Goal: Task Accomplishment & Management: Manage account settings

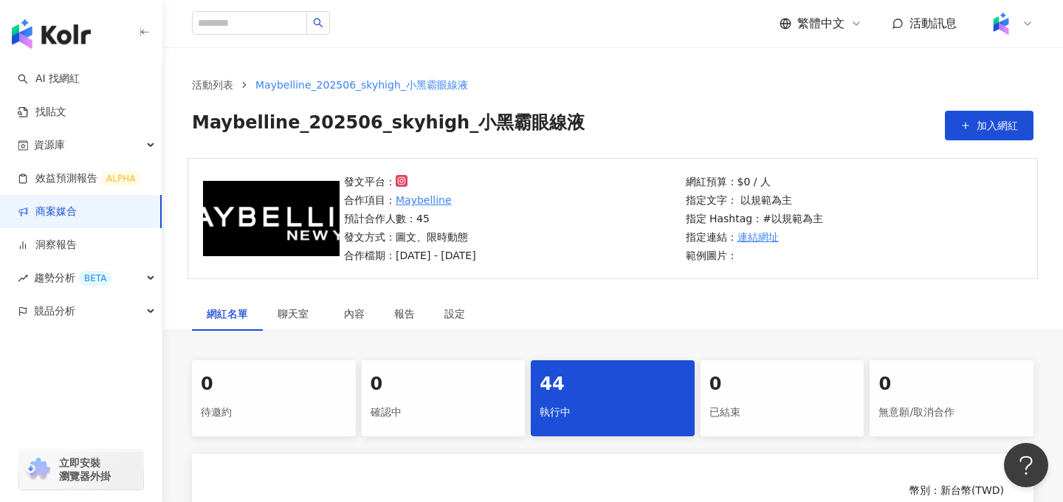
click at [1007, 21] on img at bounding box center [1001, 24] width 28 height 28
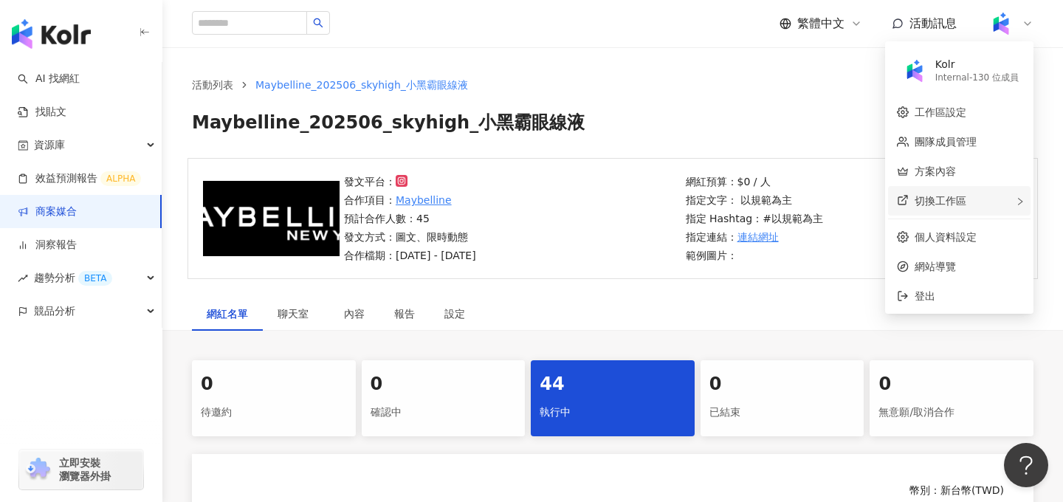
click at [968, 202] on div "切換工作區" at bounding box center [959, 201] width 142 height 30
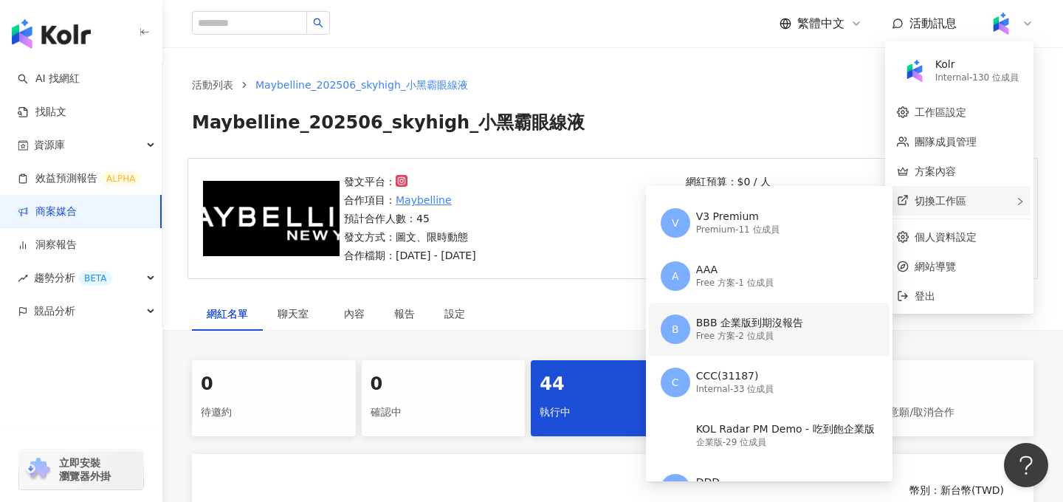
scroll to position [69, 0]
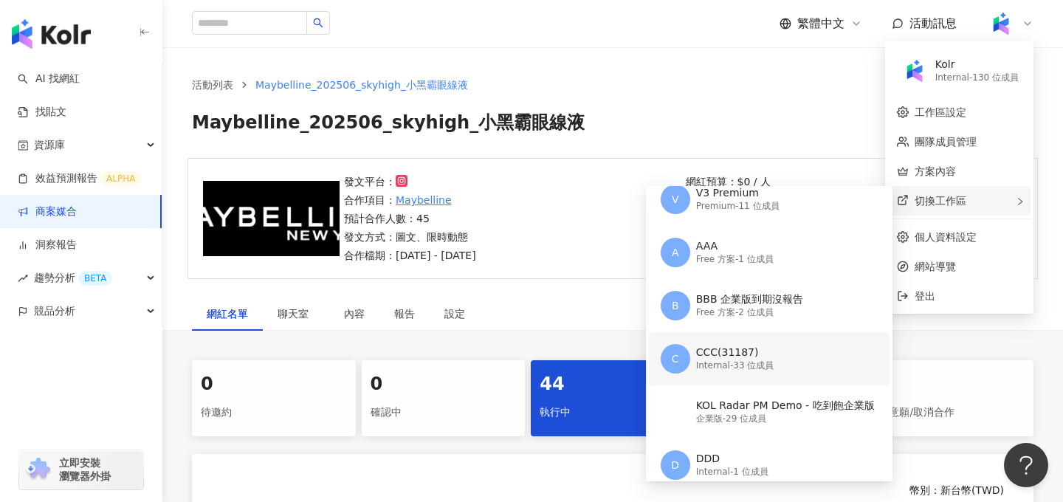
click at [740, 371] on div "Internal - 33 位成員" at bounding box center [735, 365] width 78 height 13
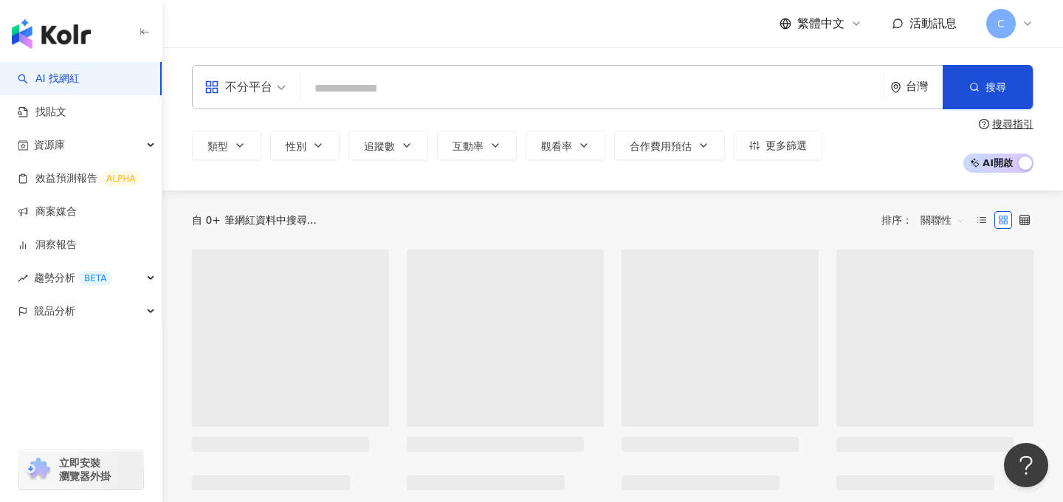
click at [998, 22] on span "C" at bounding box center [1000, 23] width 7 height 16
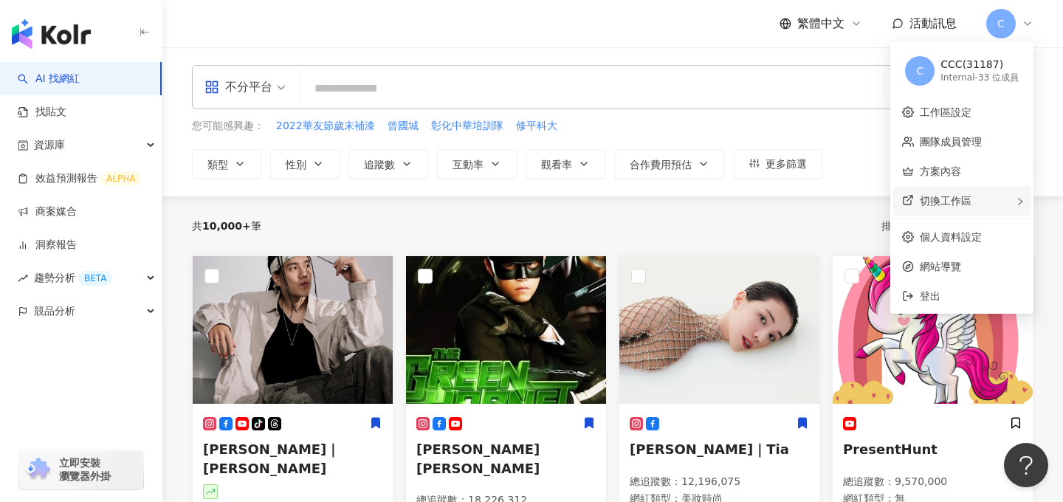
click at [973, 195] on div "切換工作區" at bounding box center [961, 201] width 137 height 30
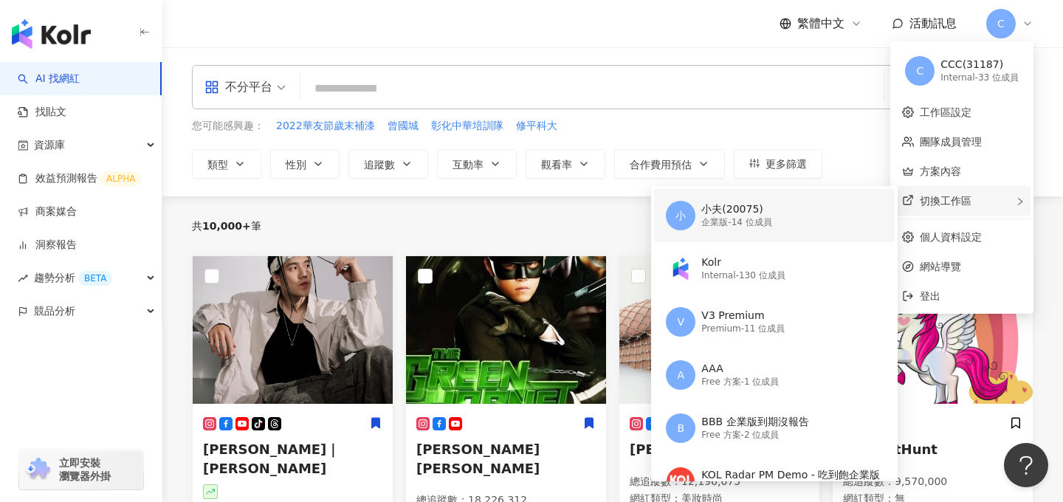
click at [779, 211] on div "小 小夫(20075) 企業版 - 14 位成員" at bounding box center [773, 215] width 214 height 53
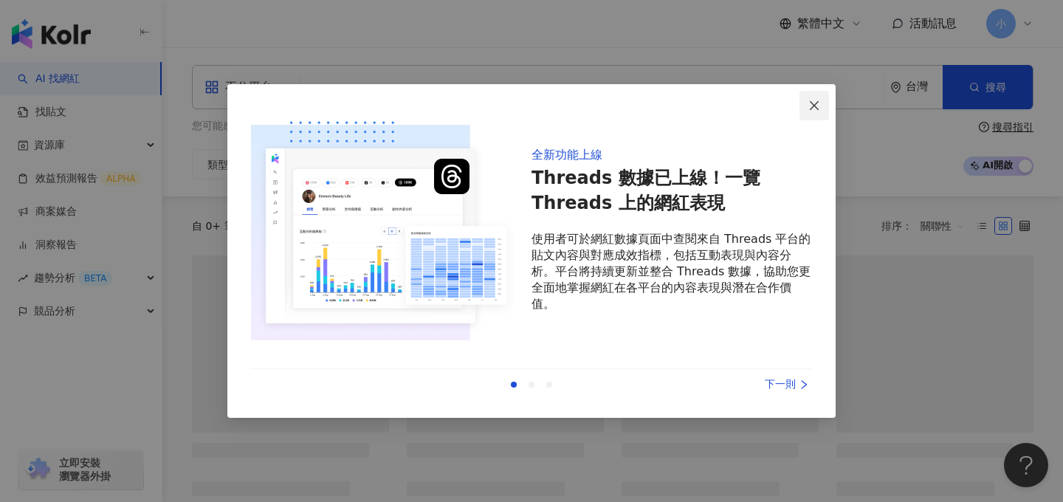
click at [814, 106] on icon "close" at bounding box center [814, 106] width 12 height 12
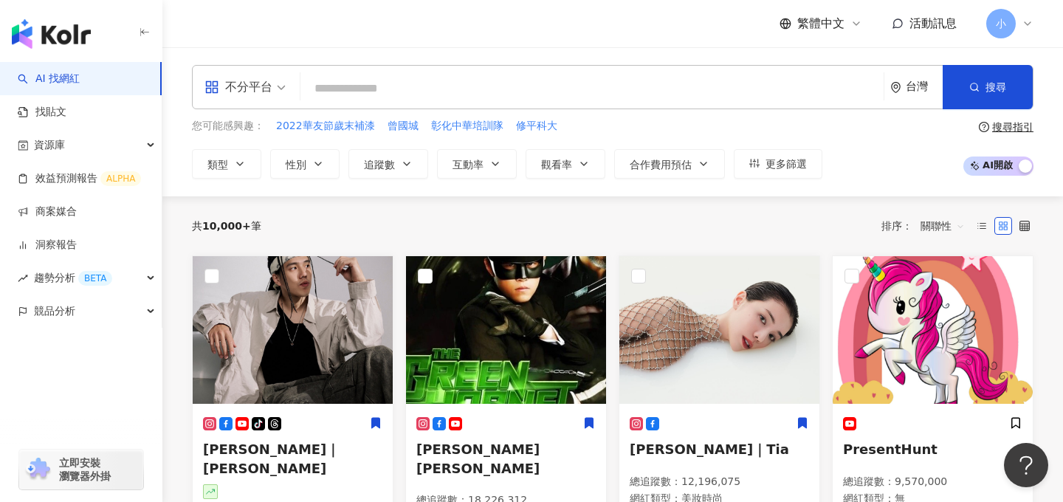
click at [1012, 21] on span "小" at bounding box center [1001, 24] width 30 height 30
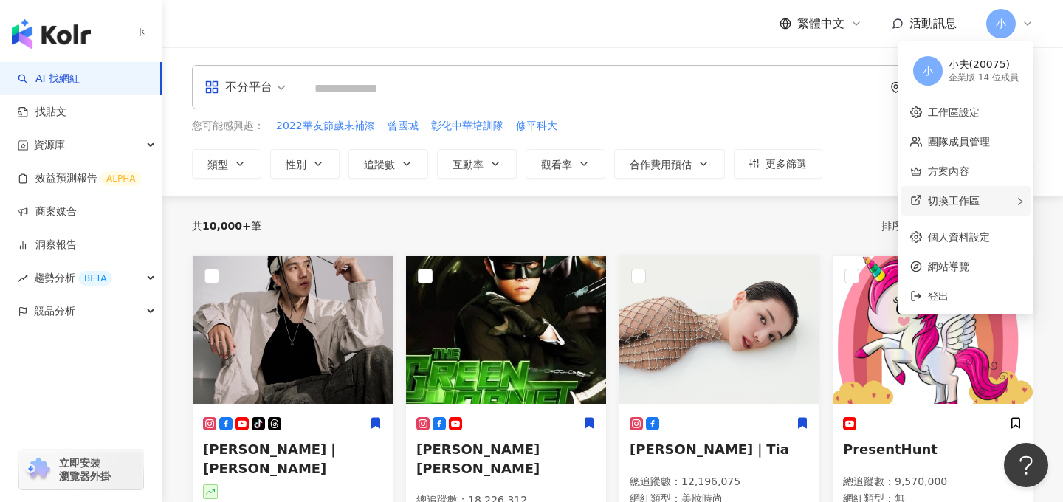
click at [948, 193] on div "切換工作區" at bounding box center [965, 201] width 129 height 30
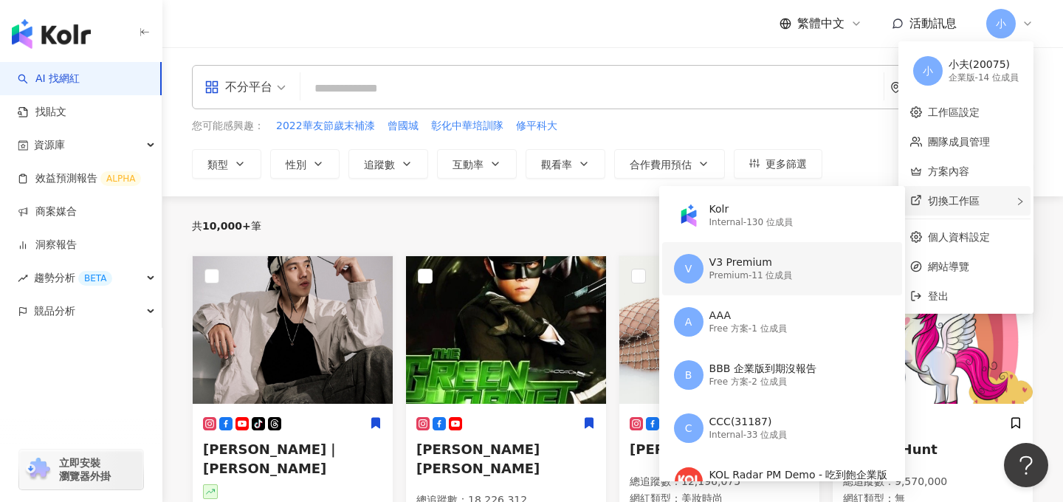
scroll to position [14, 0]
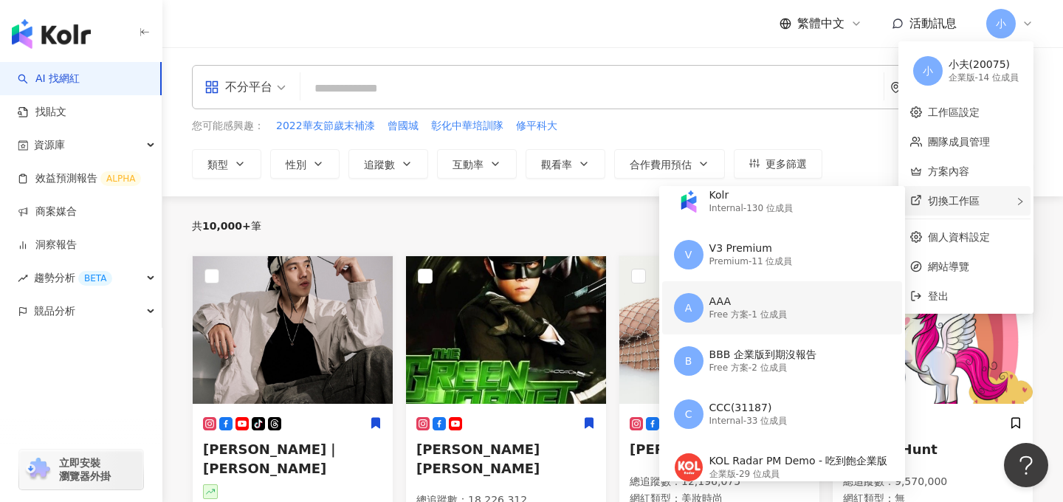
click at [734, 322] on div "A AAA Free 方案 - 1 位成員" at bounding box center [781, 307] width 214 height 53
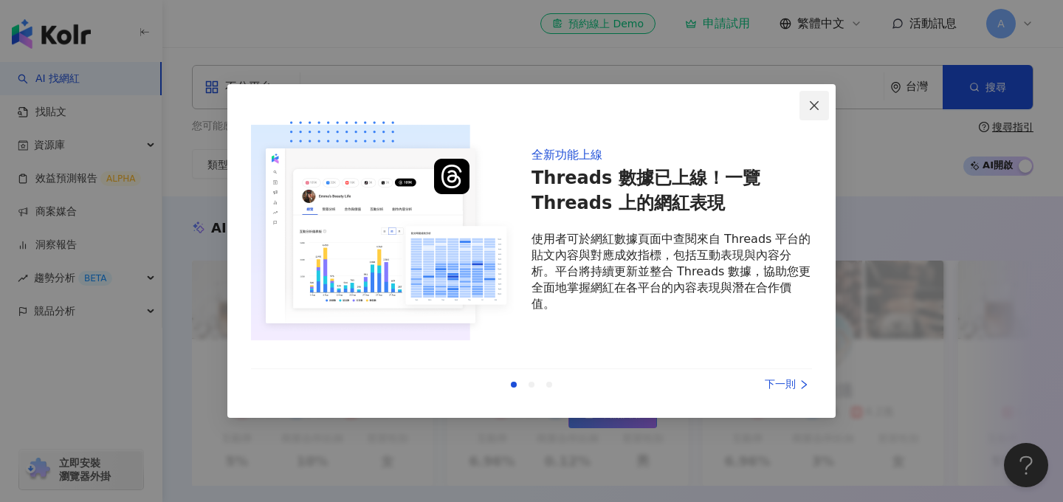
click at [819, 102] on icon "close" at bounding box center [814, 106] width 12 height 12
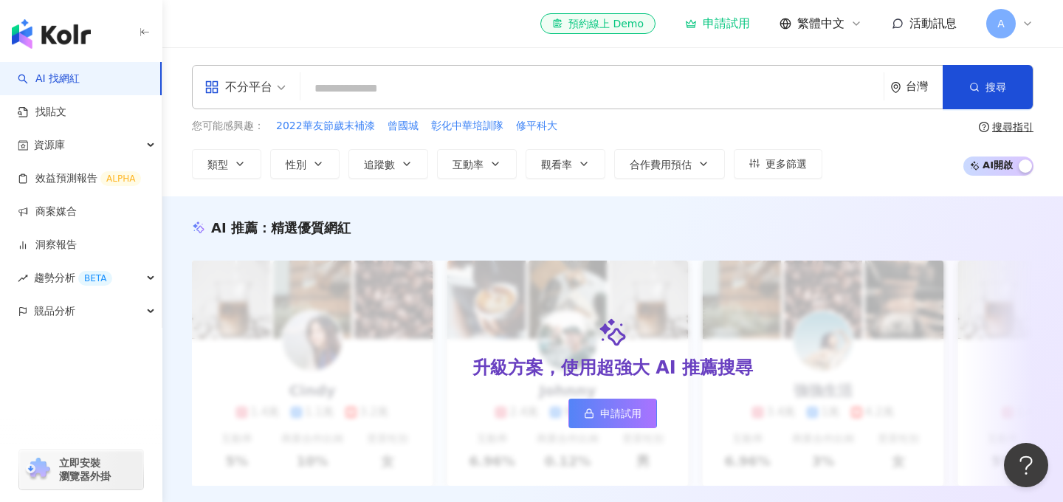
click at [1008, 34] on span "A" at bounding box center [1001, 24] width 30 height 30
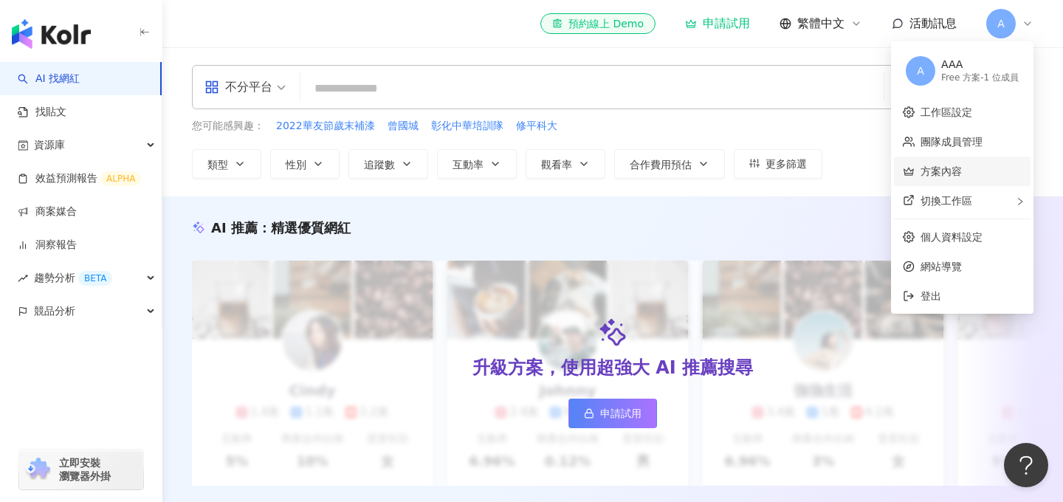
click at [948, 175] on link "方案內容" at bounding box center [940, 171] width 41 height 12
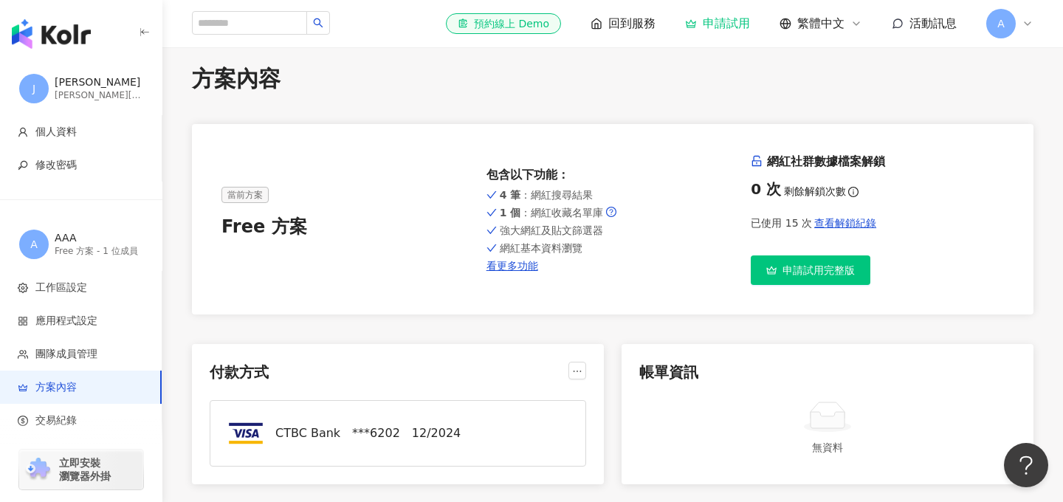
scroll to position [13, 0]
click at [1004, 30] on span "A" at bounding box center [1001, 24] width 30 height 30
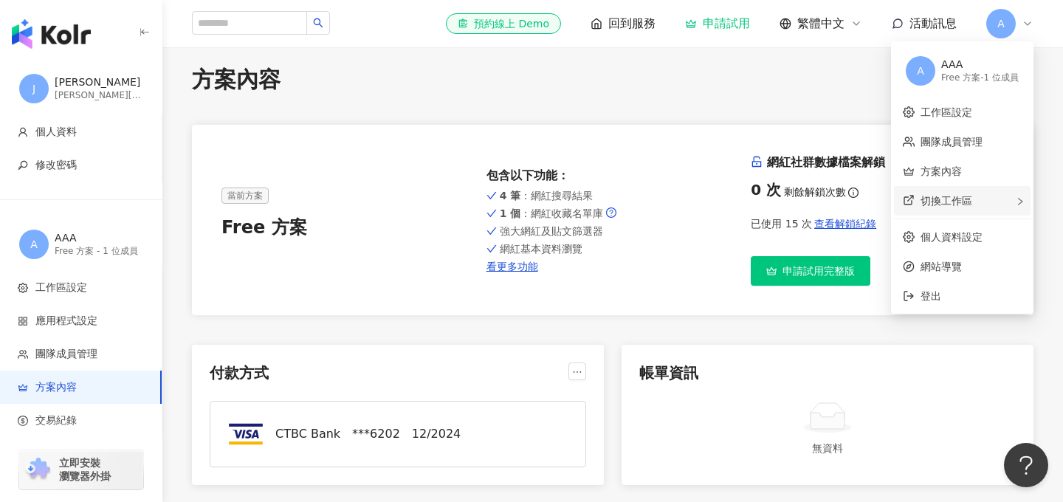
click at [967, 205] on span "切換工作區" at bounding box center [946, 201] width 52 height 12
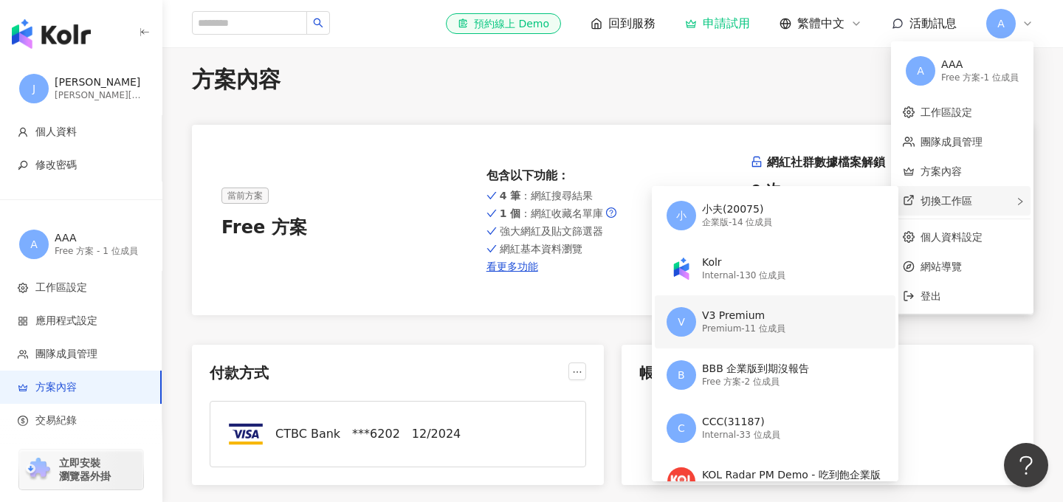
scroll to position [7, 0]
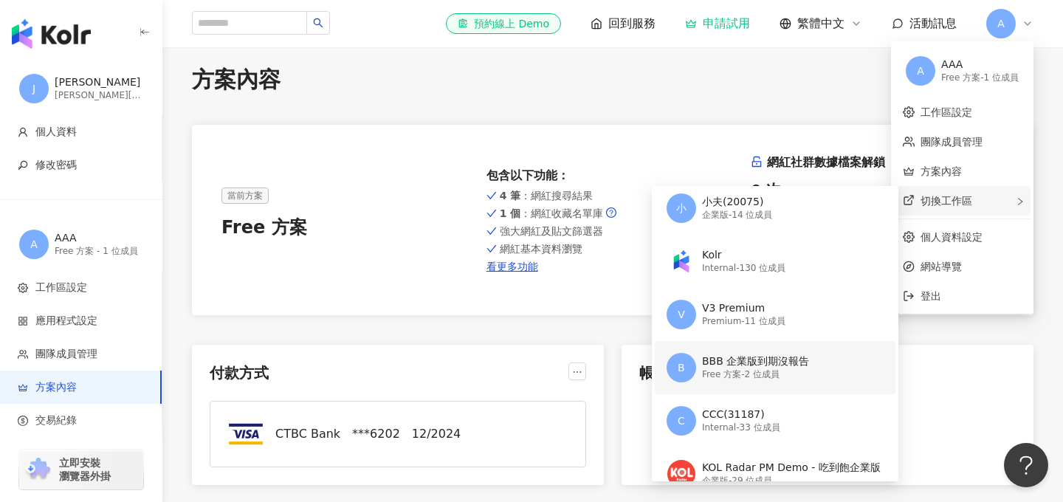
click at [760, 370] on div "Free 方案 - 2 位成員" at bounding box center [755, 374] width 107 height 13
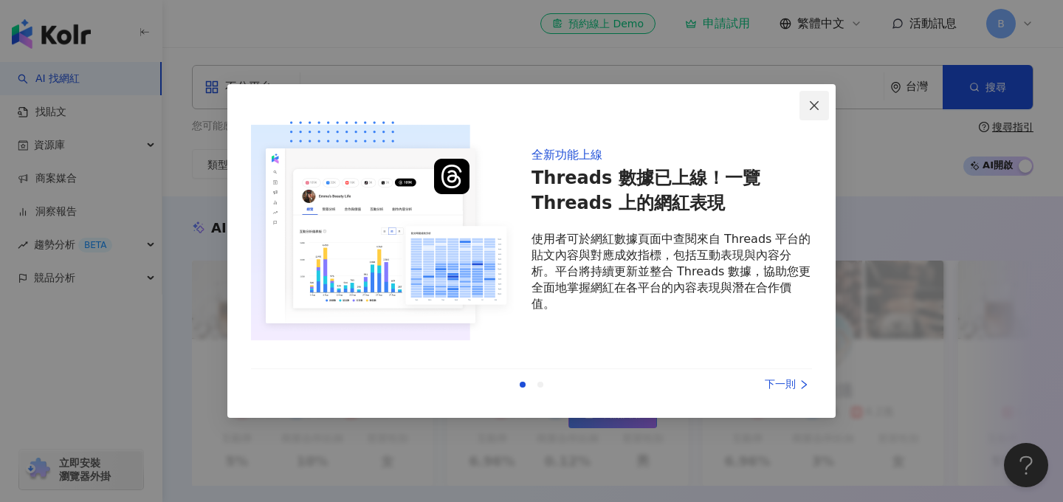
click at [808, 111] on button "Close" at bounding box center [814, 106] width 30 height 30
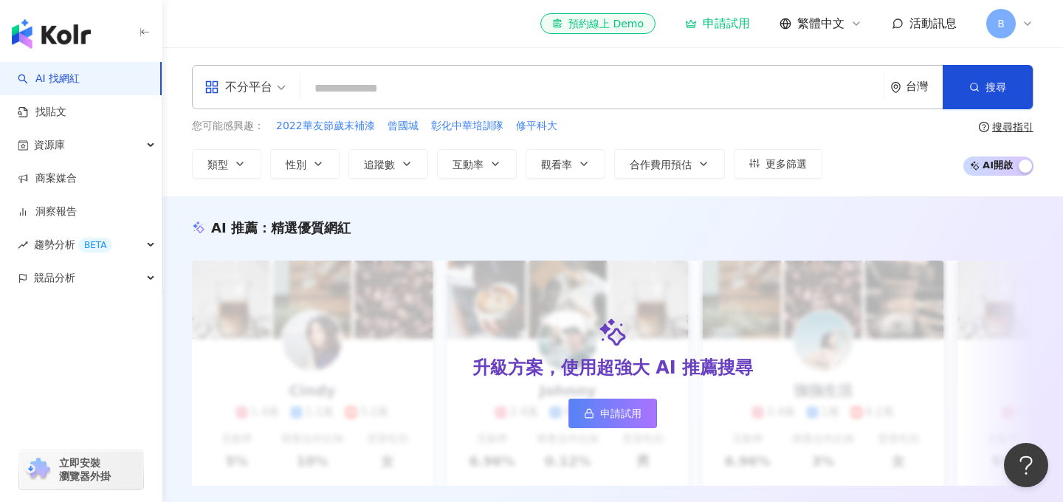
click at [1015, 26] on span "B" at bounding box center [1001, 24] width 30 height 30
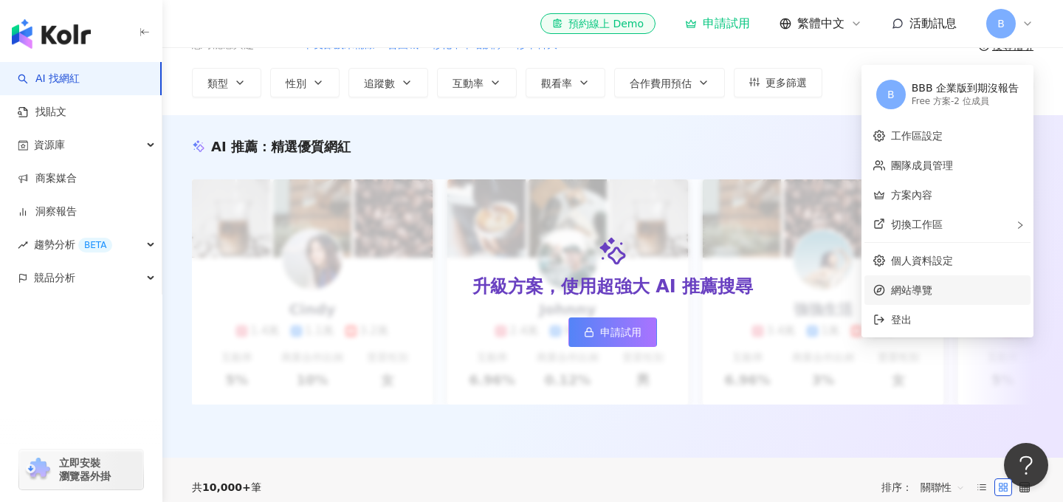
scroll to position [105, 0]
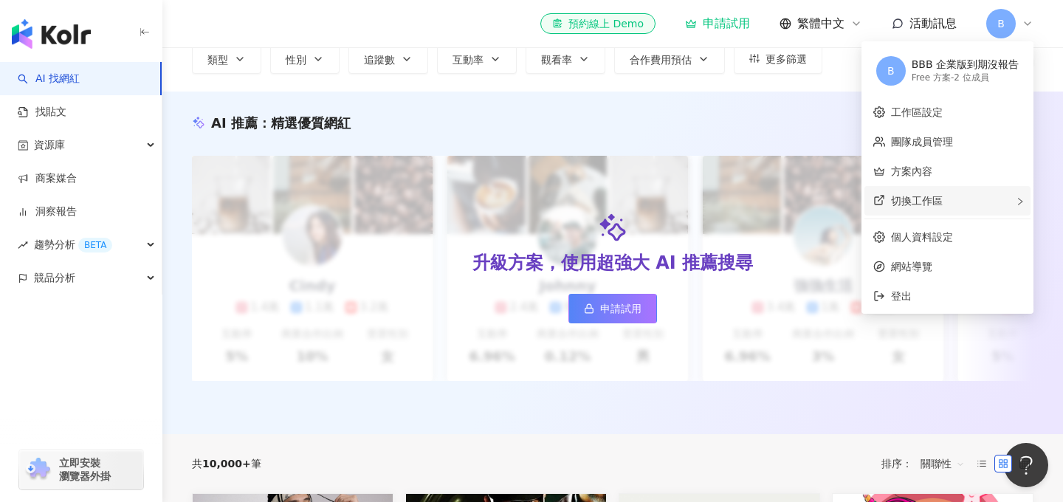
click at [942, 209] on div "切換工作區" at bounding box center [947, 201] width 166 height 30
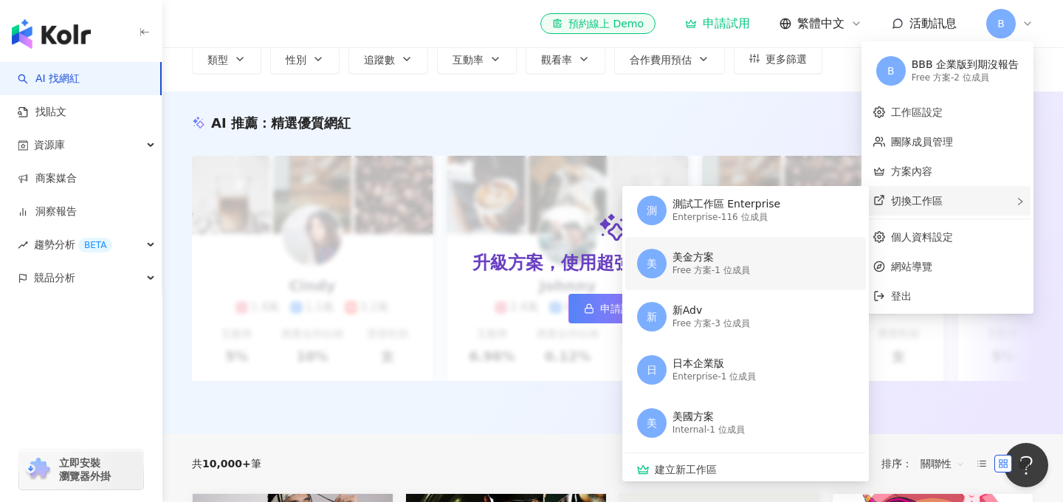
scroll to position [807, 0]
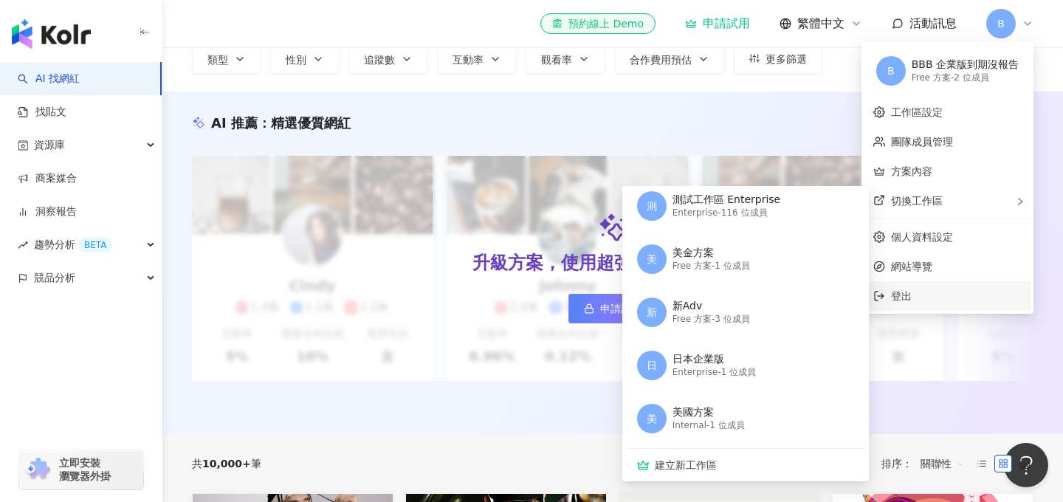
click at [902, 297] on span "登出" at bounding box center [901, 296] width 21 height 12
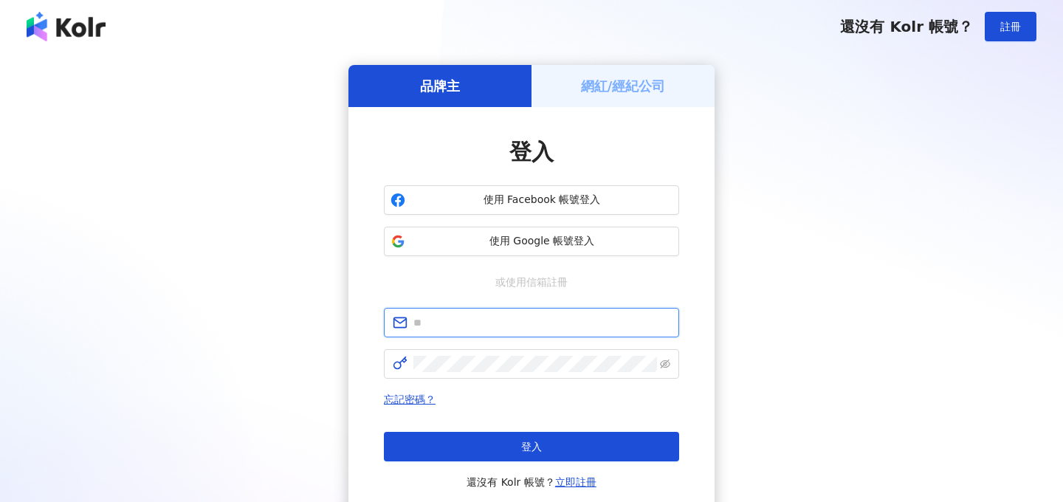
click at [488, 323] on input "text" at bounding box center [541, 322] width 257 height 16
type input "*"
type input "**********"
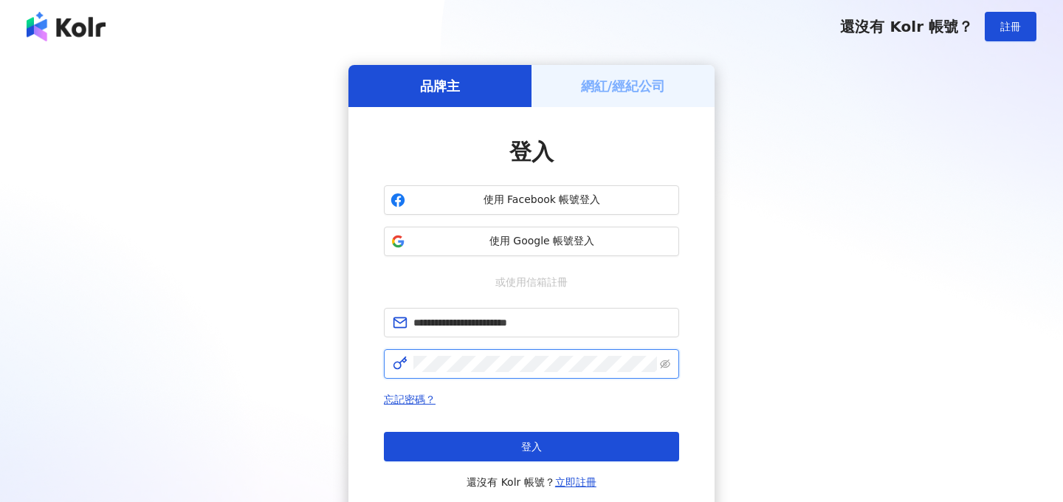
click button "登入" at bounding box center [531, 447] width 295 height 30
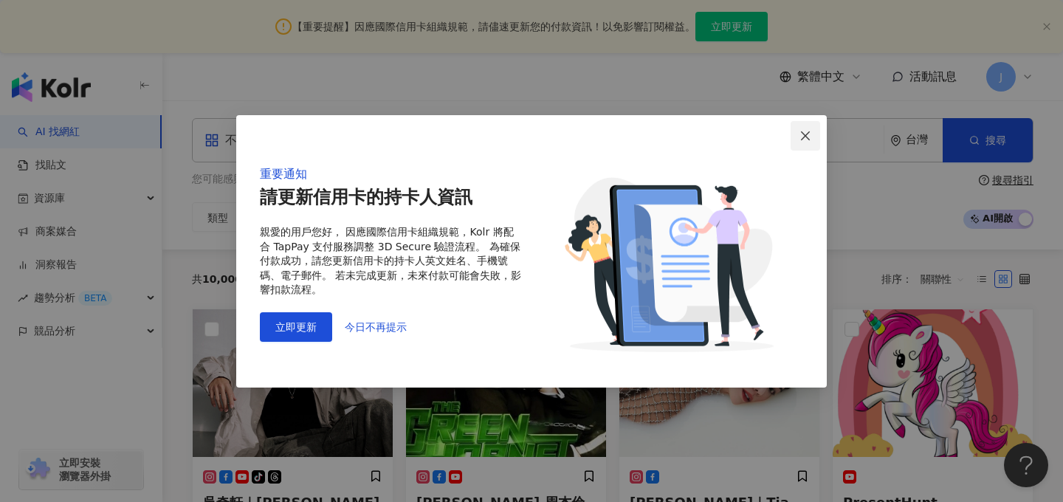
click at [807, 146] on button "Close" at bounding box center [805, 136] width 30 height 30
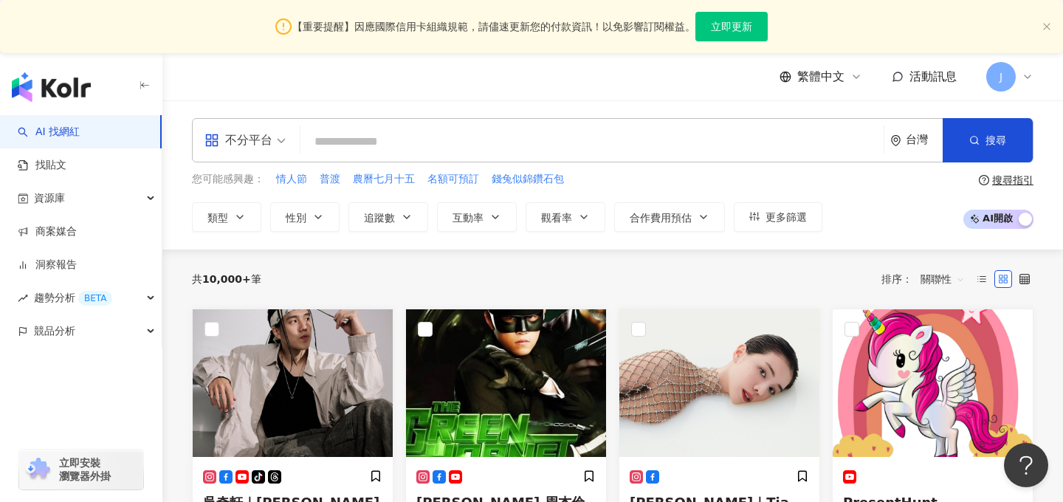
click at [810, 80] on span "繁體中文" at bounding box center [820, 77] width 47 height 16
click at [810, 145] on div "English" at bounding box center [828, 150] width 74 height 26
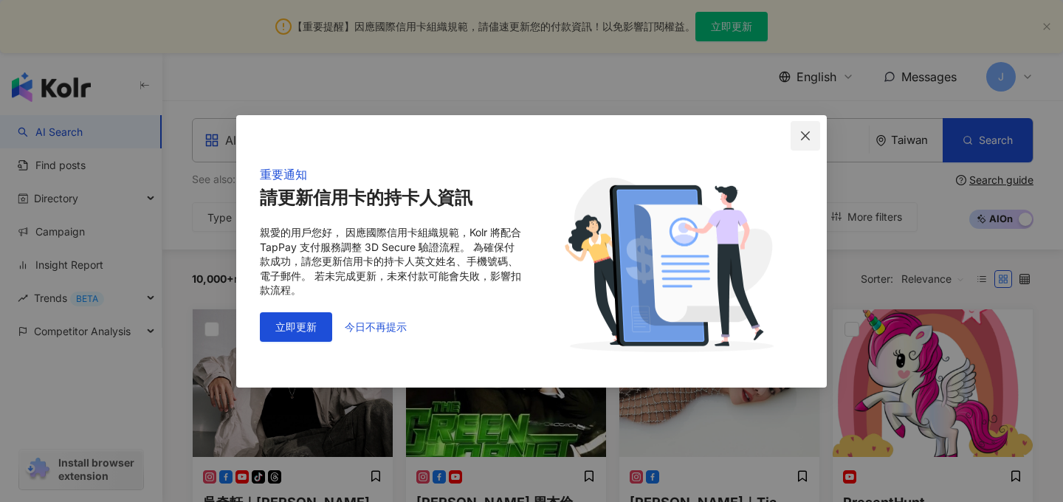
click at [809, 137] on icon "close" at bounding box center [805, 136] width 12 height 12
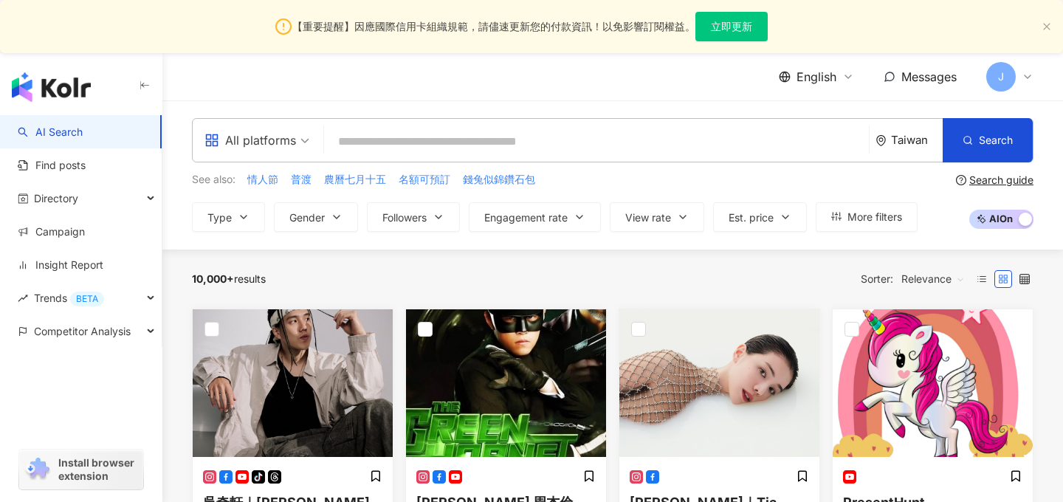
click at [814, 75] on span "English" at bounding box center [816, 77] width 40 height 16
click at [828, 114] on div "繁體中文" at bounding box center [825, 110] width 74 height 26
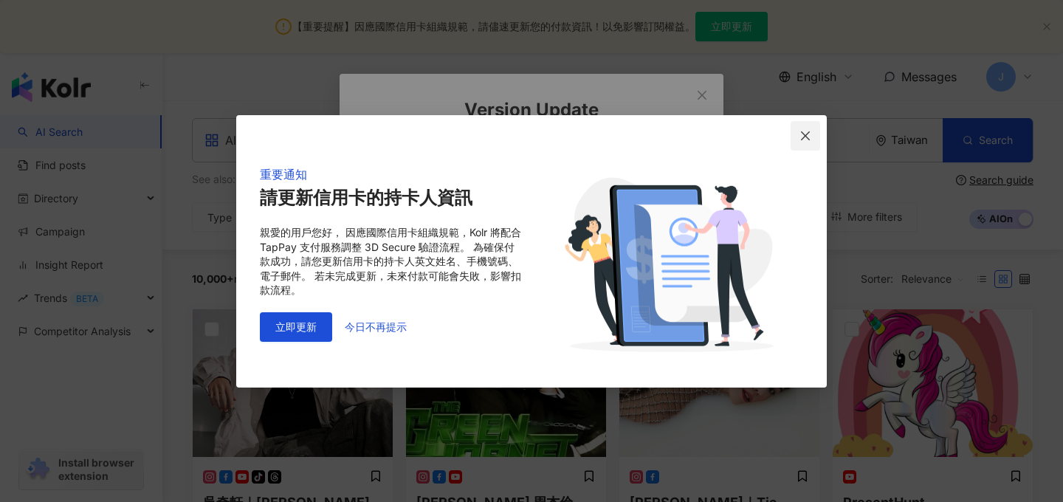
click at [809, 130] on icon "close" at bounding box center [805, 136] width 12 height 12
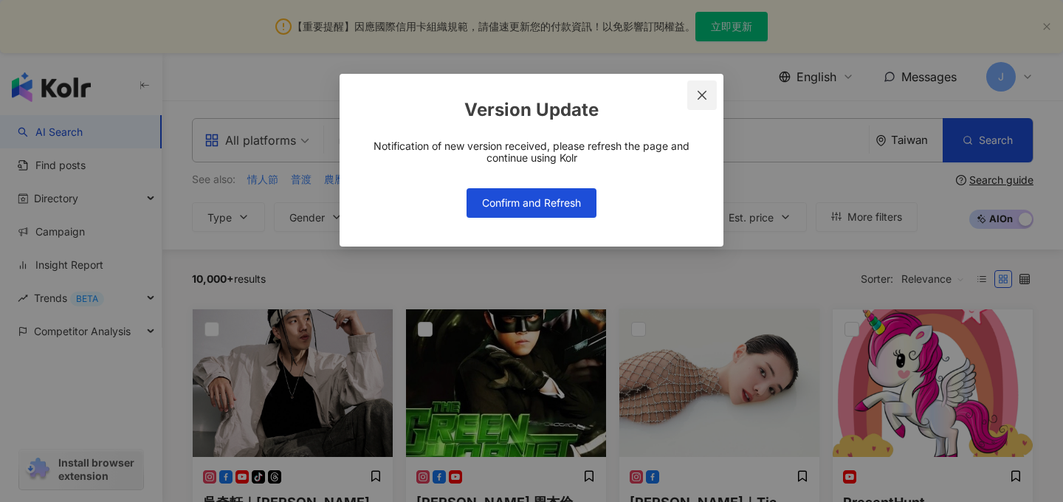
click at [697, 98] on icon "close" at bounding box center [701, 94] width 9 height 9
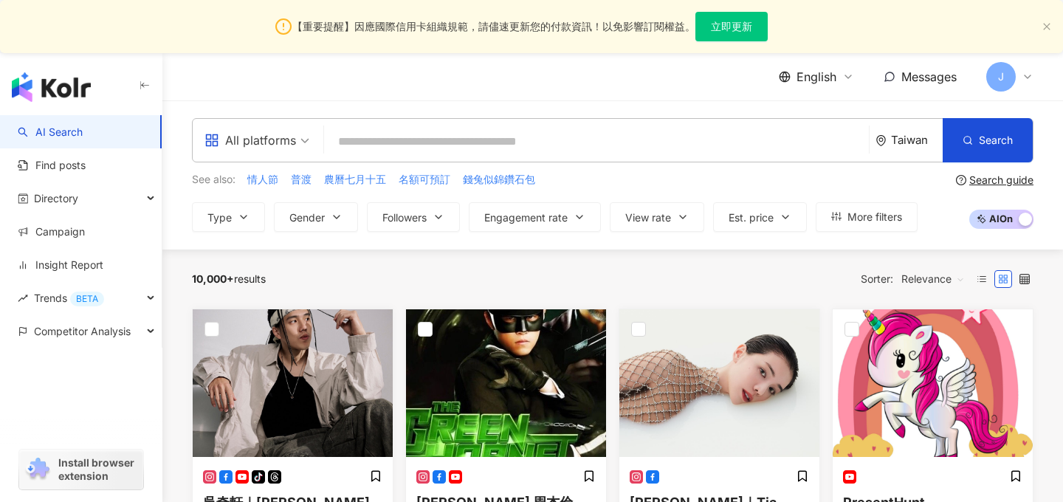
click at [805, 76] on span "English" at bounding box center [816, 77] width 40 height 16
click at [823, 106] on div "繁體中文" at bounding box center [825, 110] width 74 height 26
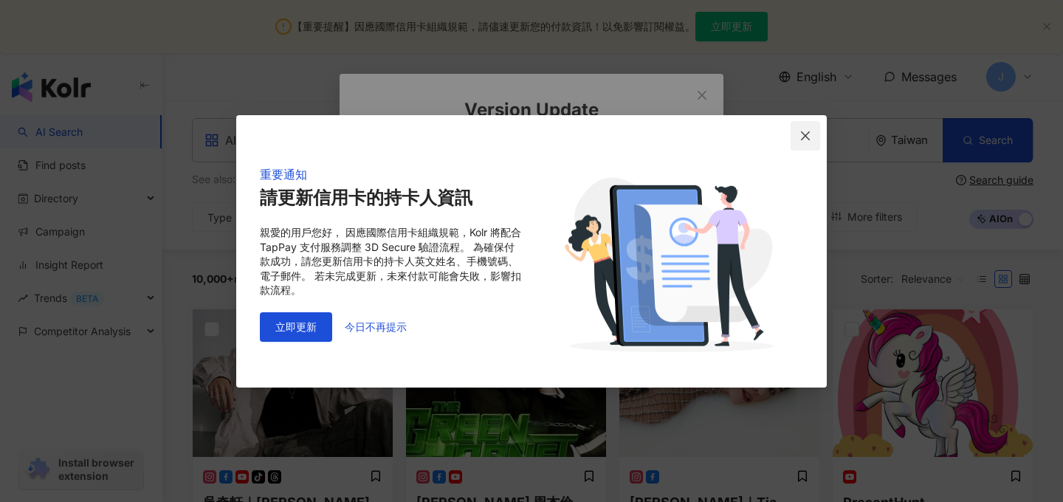
click at [806, 139] on icon "close" at bounding box center [805, 136] width 12 height 12
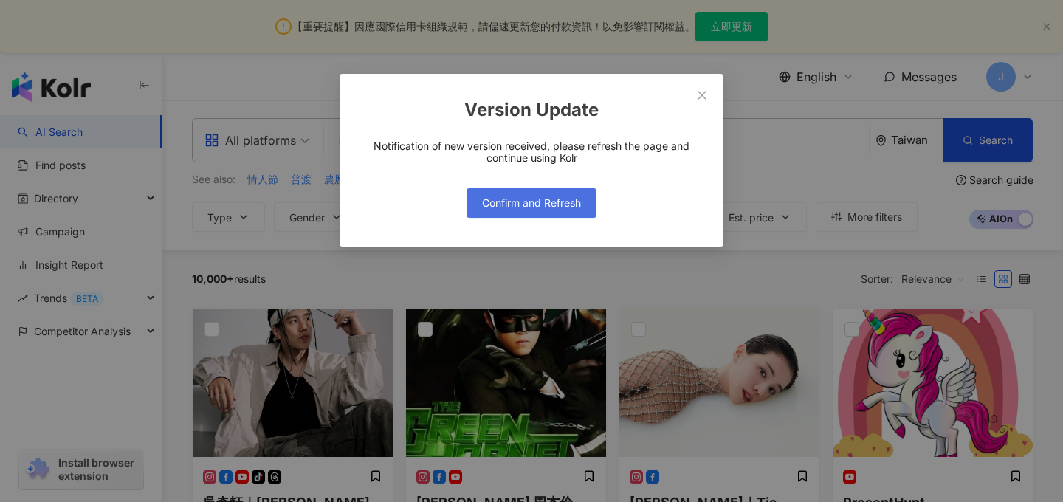
click at [557, 201] on span "Confirm and Refresh" at bounding box center [531, 203] width 99 height 12
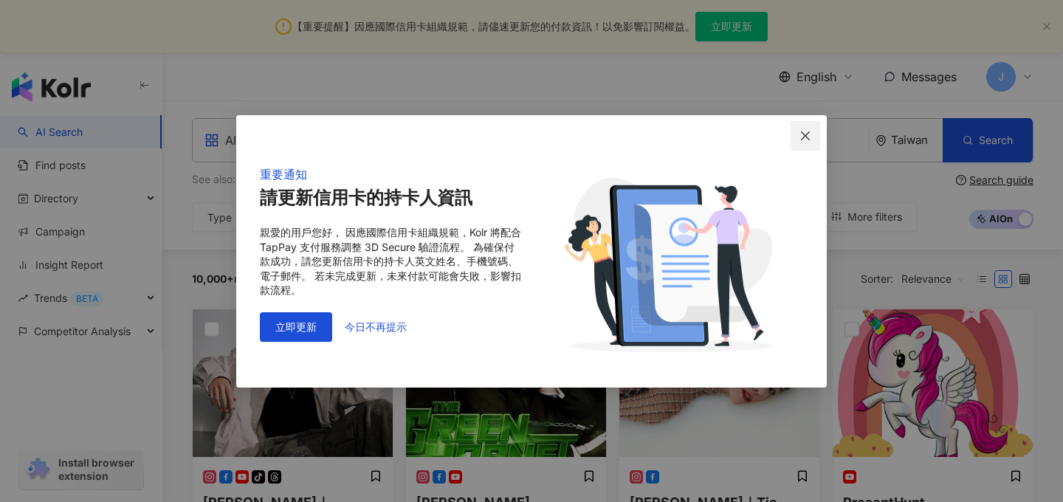
click at [810, 135] on icon "close" at bounding box center [805, 136] width 12 height 12
